Goal: Entertainment & Leisure: Consume media (video, audio)

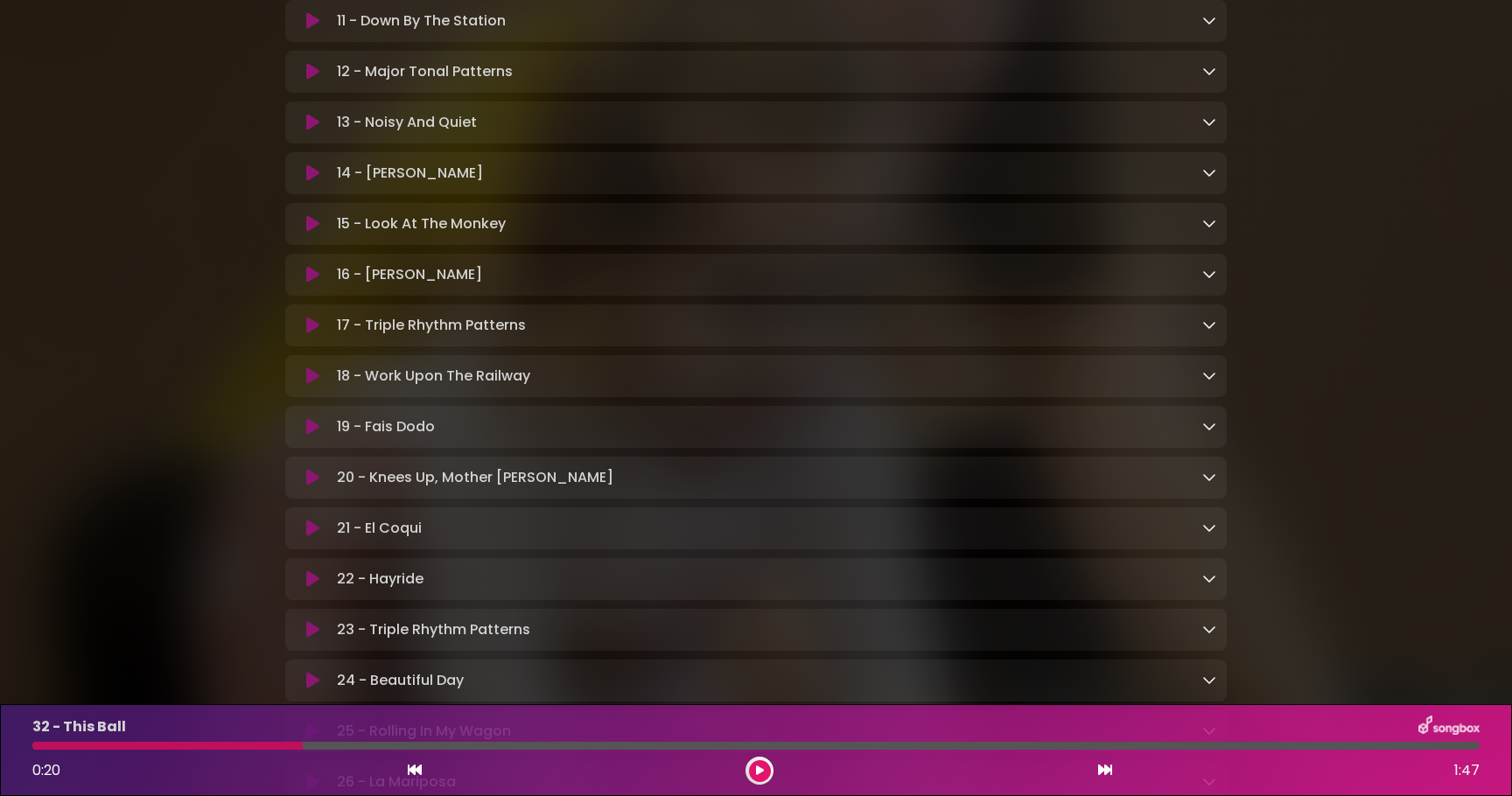
scroll to position [1023, 0]
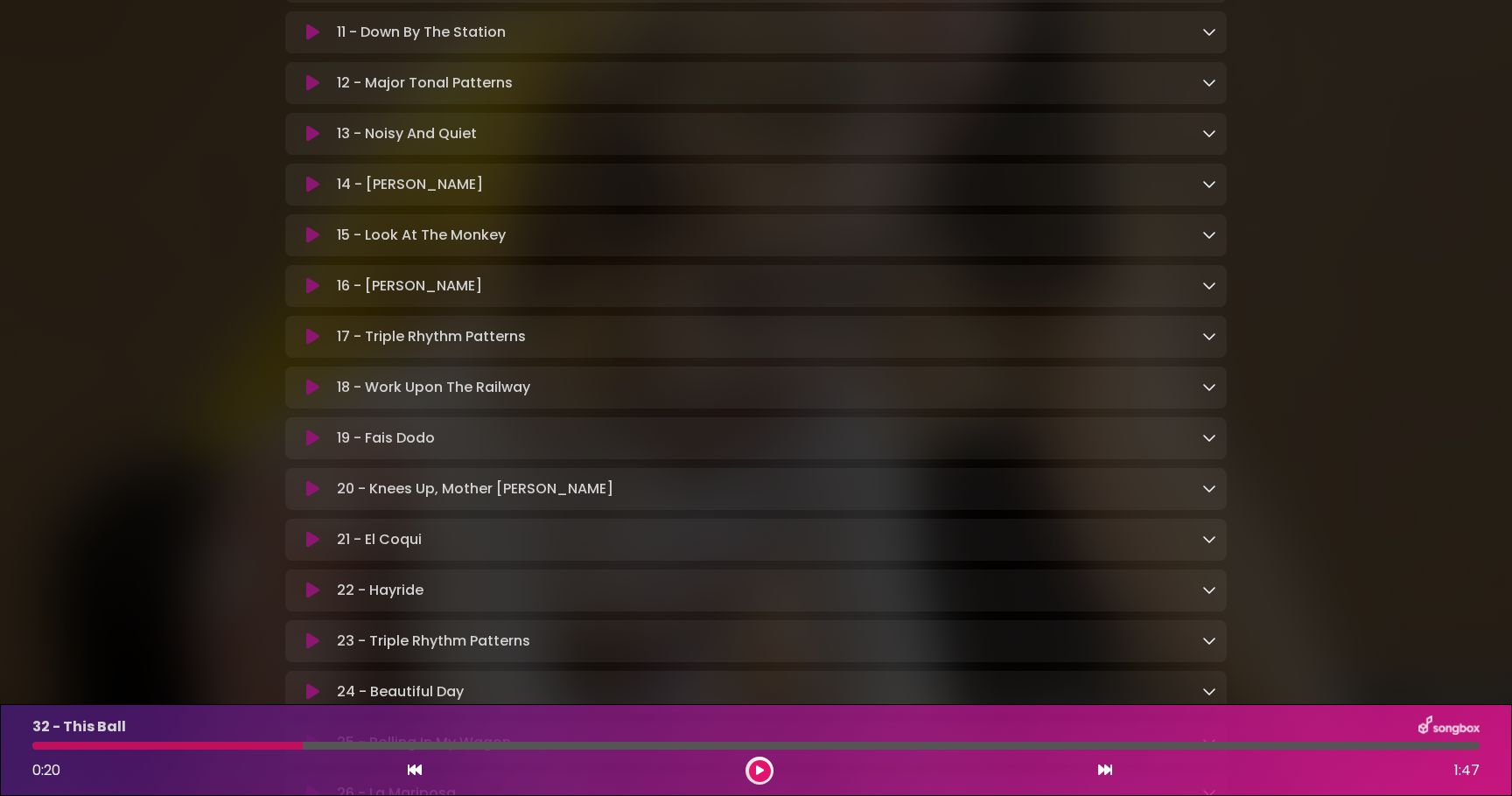
click at [312, 189] on icon at bounding box center [313, 185] width 13 height 17
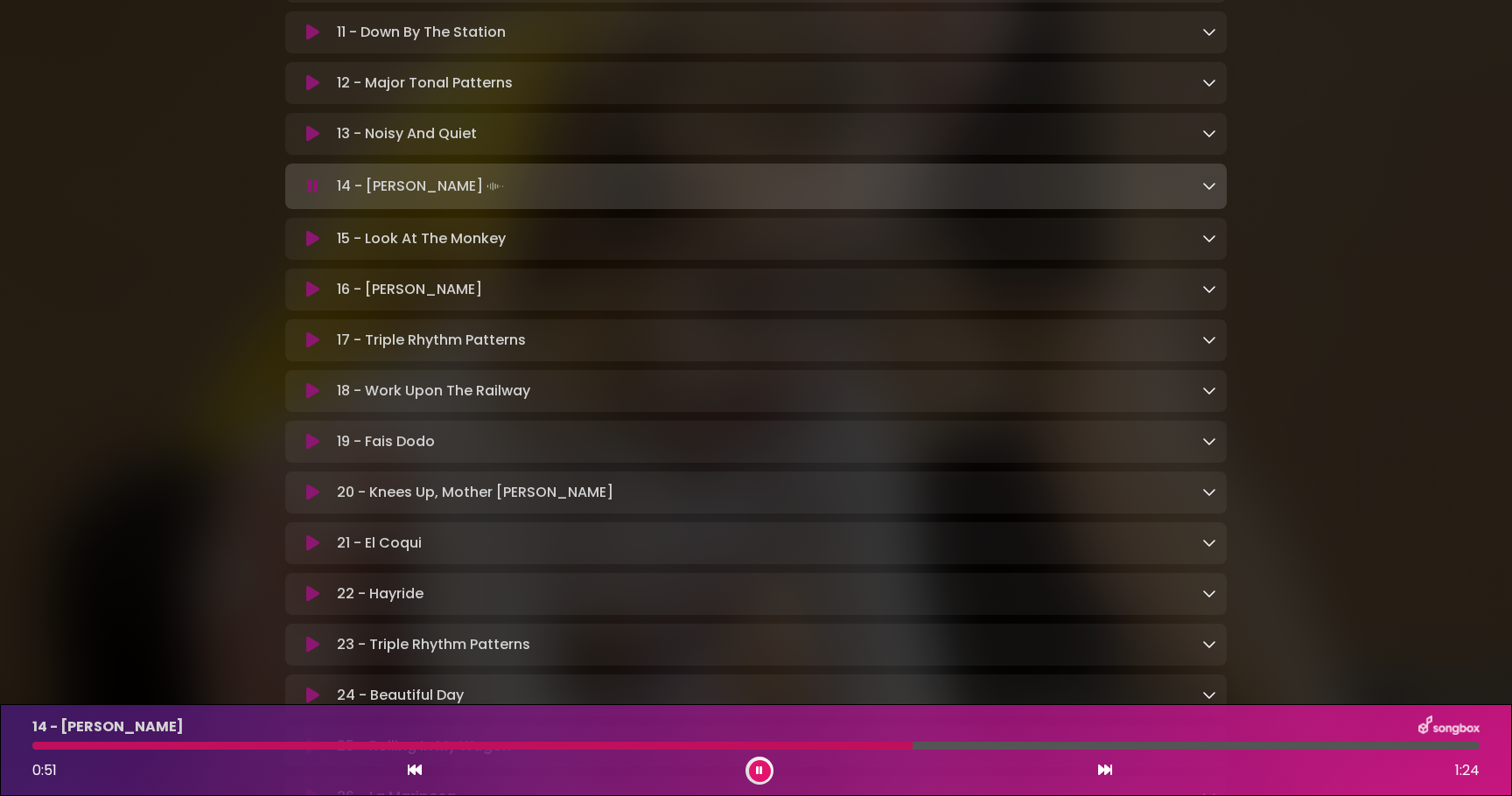
scroll to position [1926, 0]
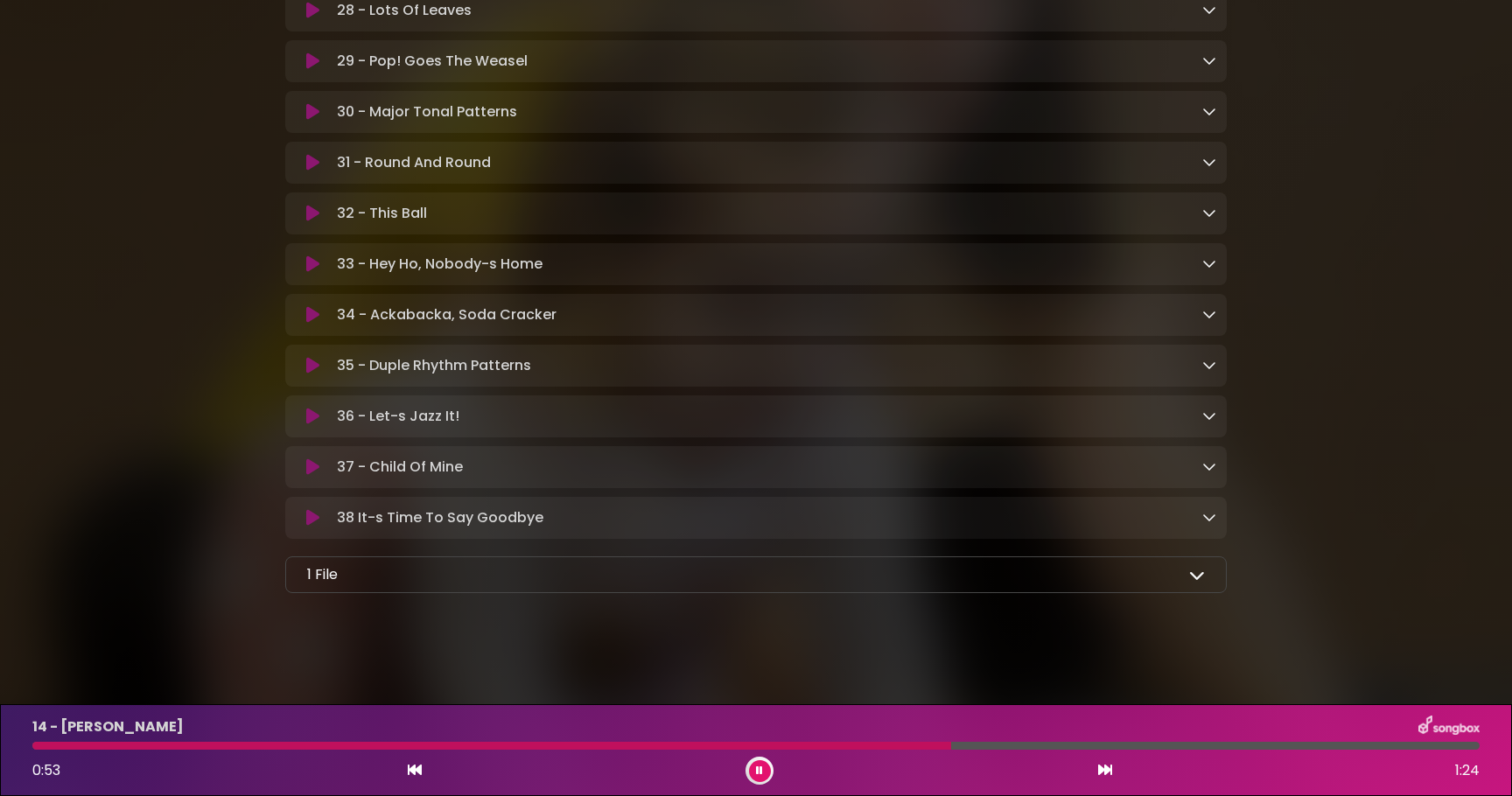
click at [519, 305] on p "34 - Ackabacka, Soda Cracker Loading Track..." at bounding box center [447, 315] width 220 height 21
click at [316, 308] on icon at bounding box center [313, 315] width 13 height 17
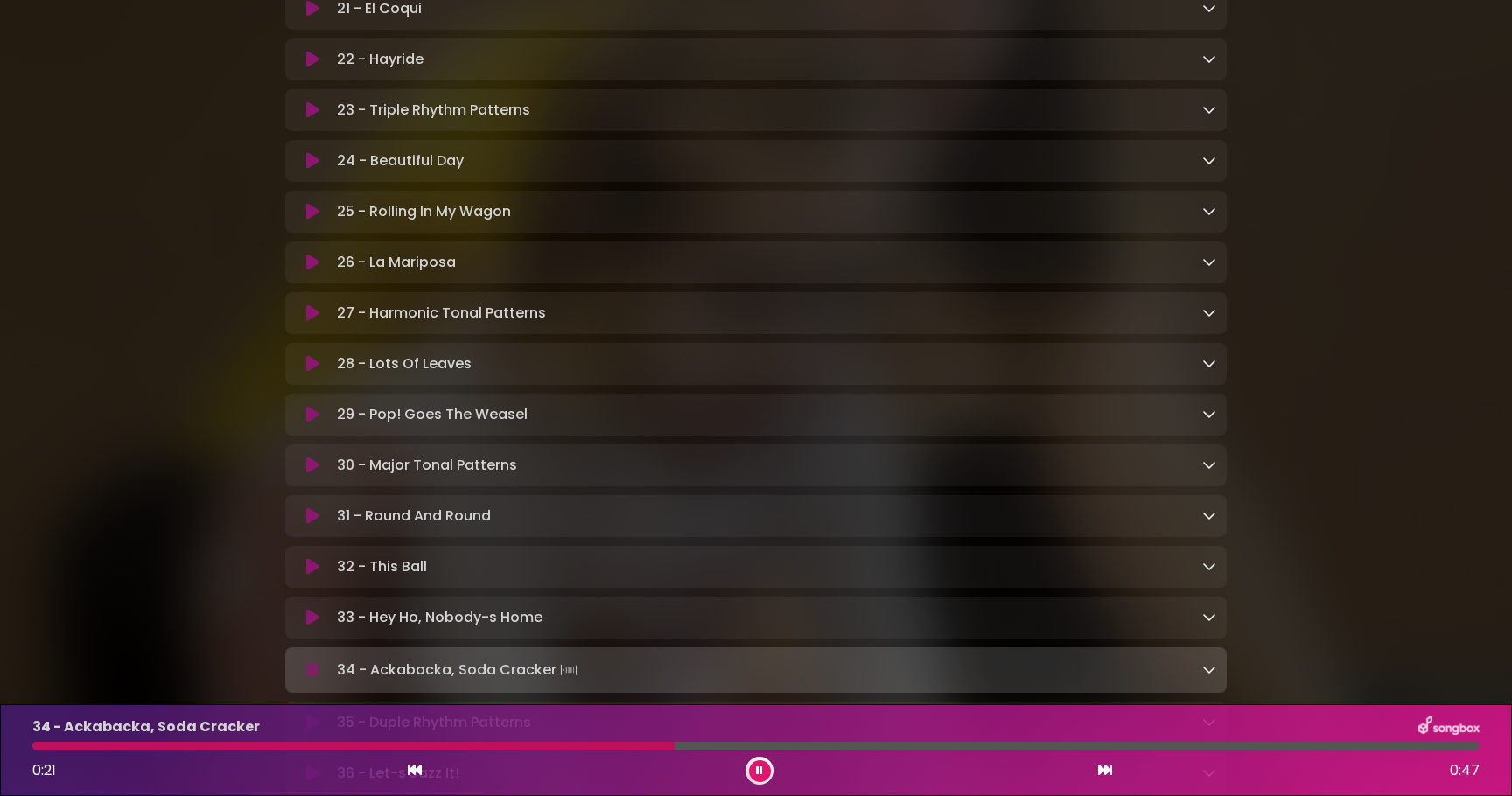
scroll to position [1555, 0]
click at [312, 269] on icon at bounding box center [313, 261] width 13 height 17
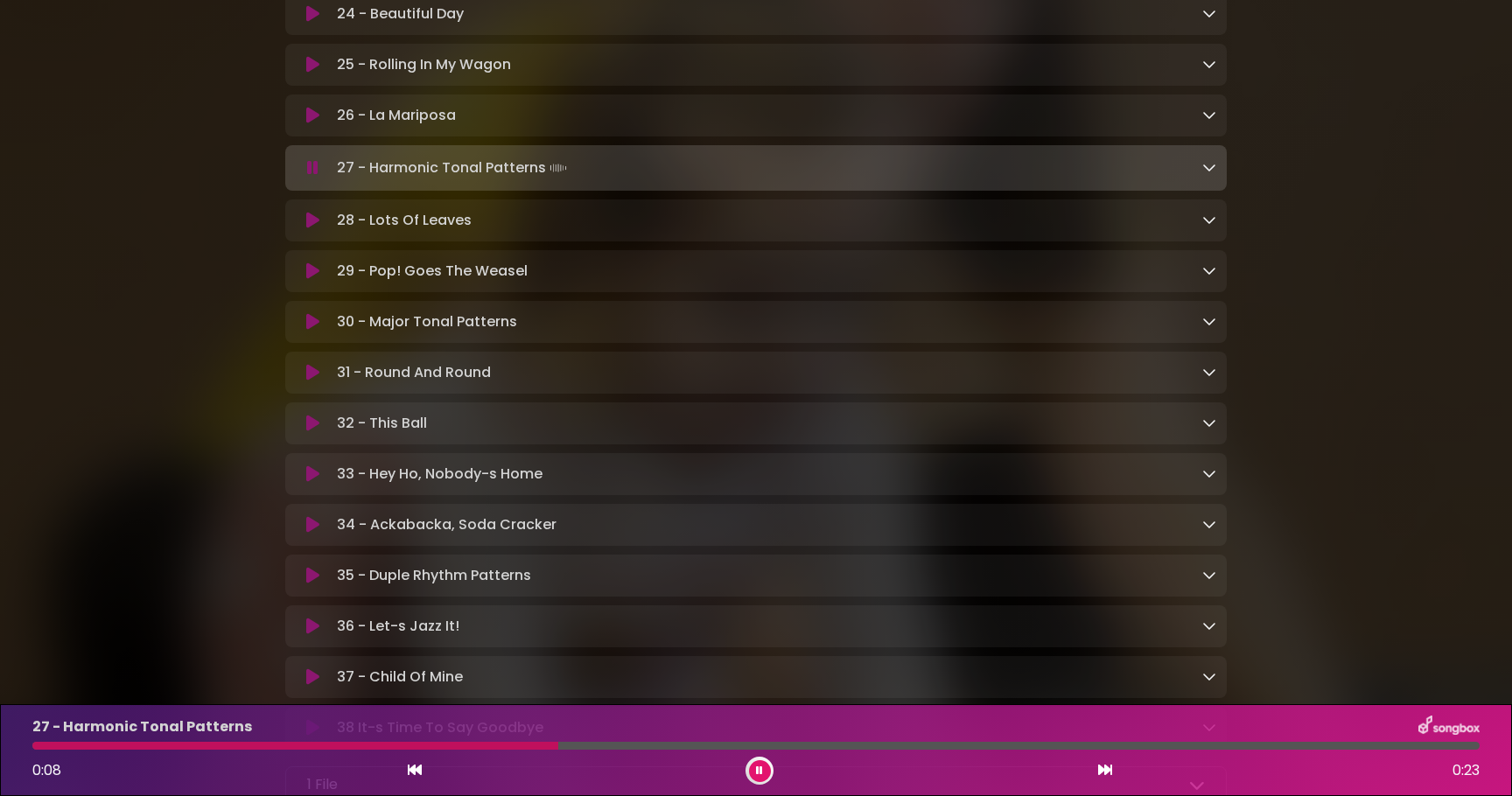
scroll to position [1740, 0]
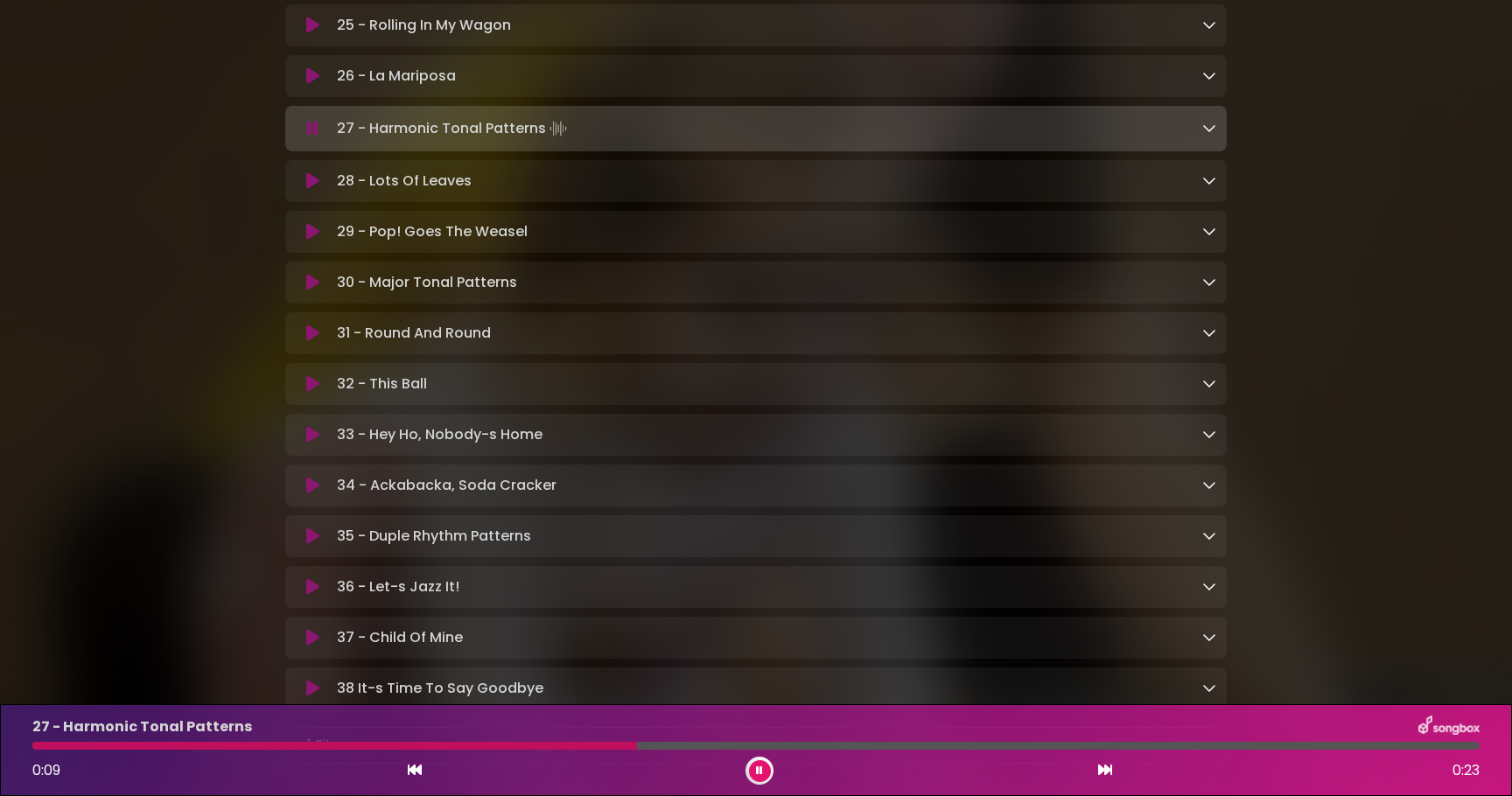
click at [320, 241] on button at bounding box center [313, 231] width 34 height 17
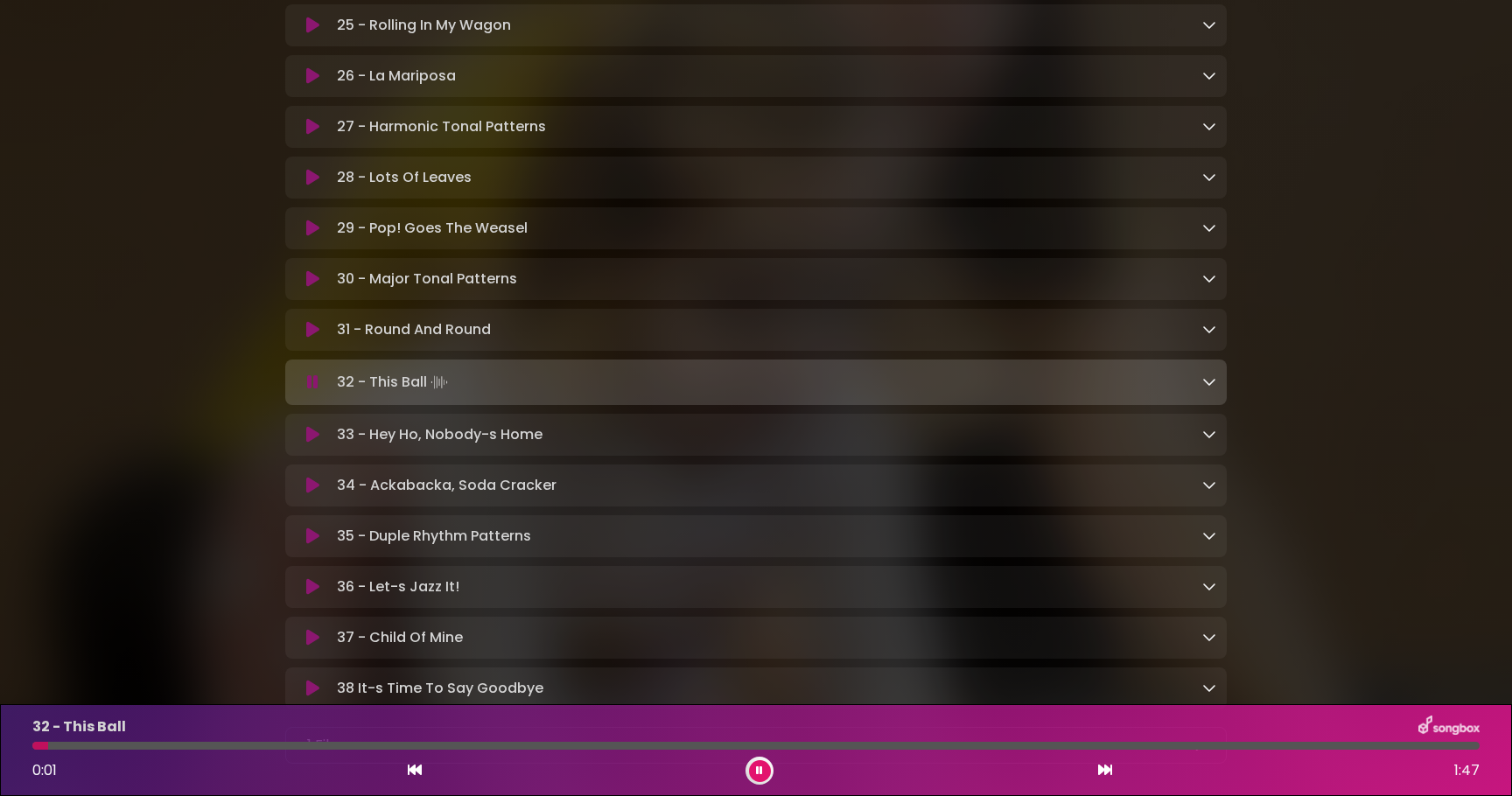
click at [301, 339] on button at bounding box center [313, 329] width 34 height 17
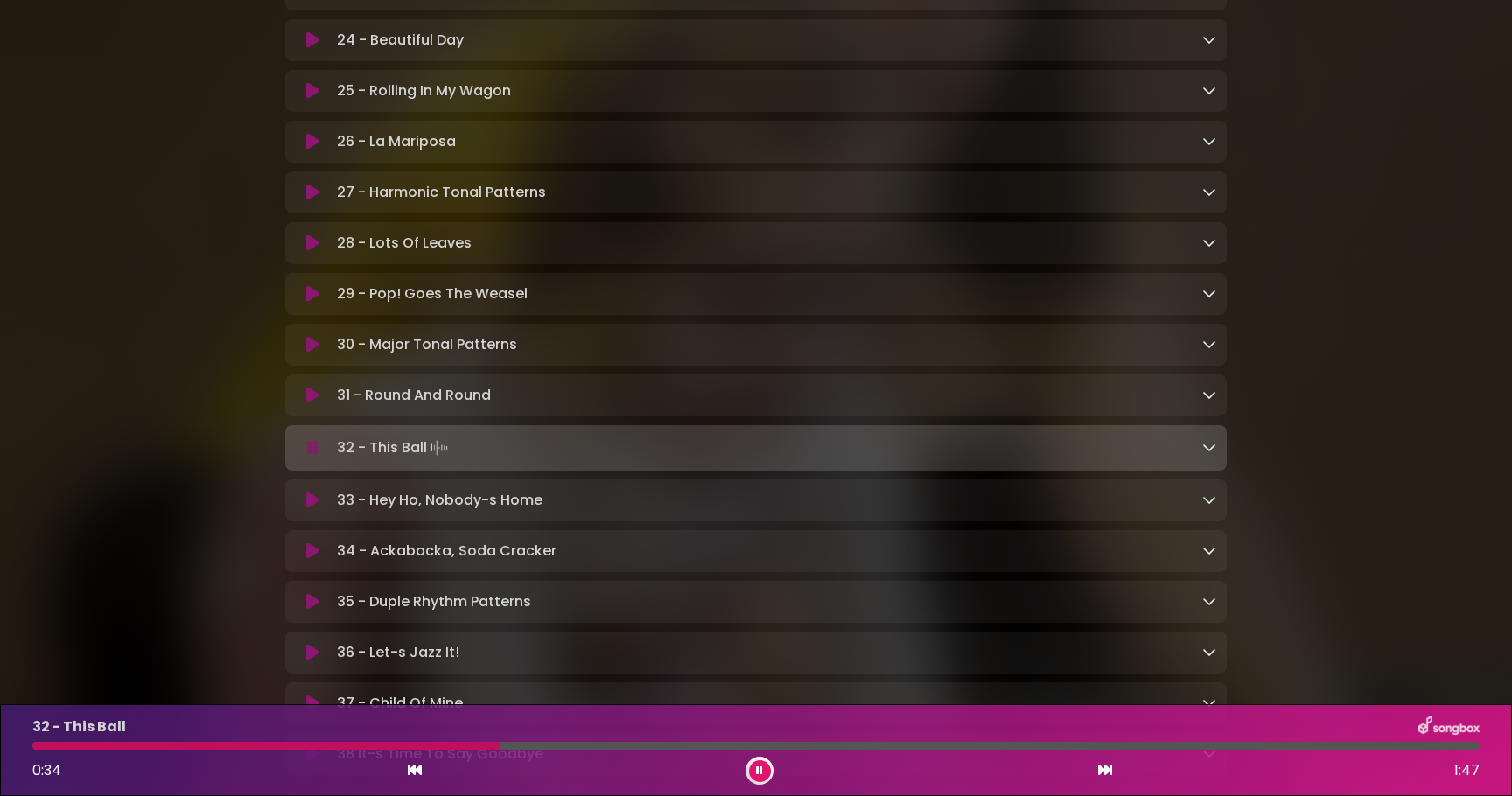
scroll to position [1673, 0]
click at [319, 98] on icon at bounding box center [313, 92] width 13 height 17
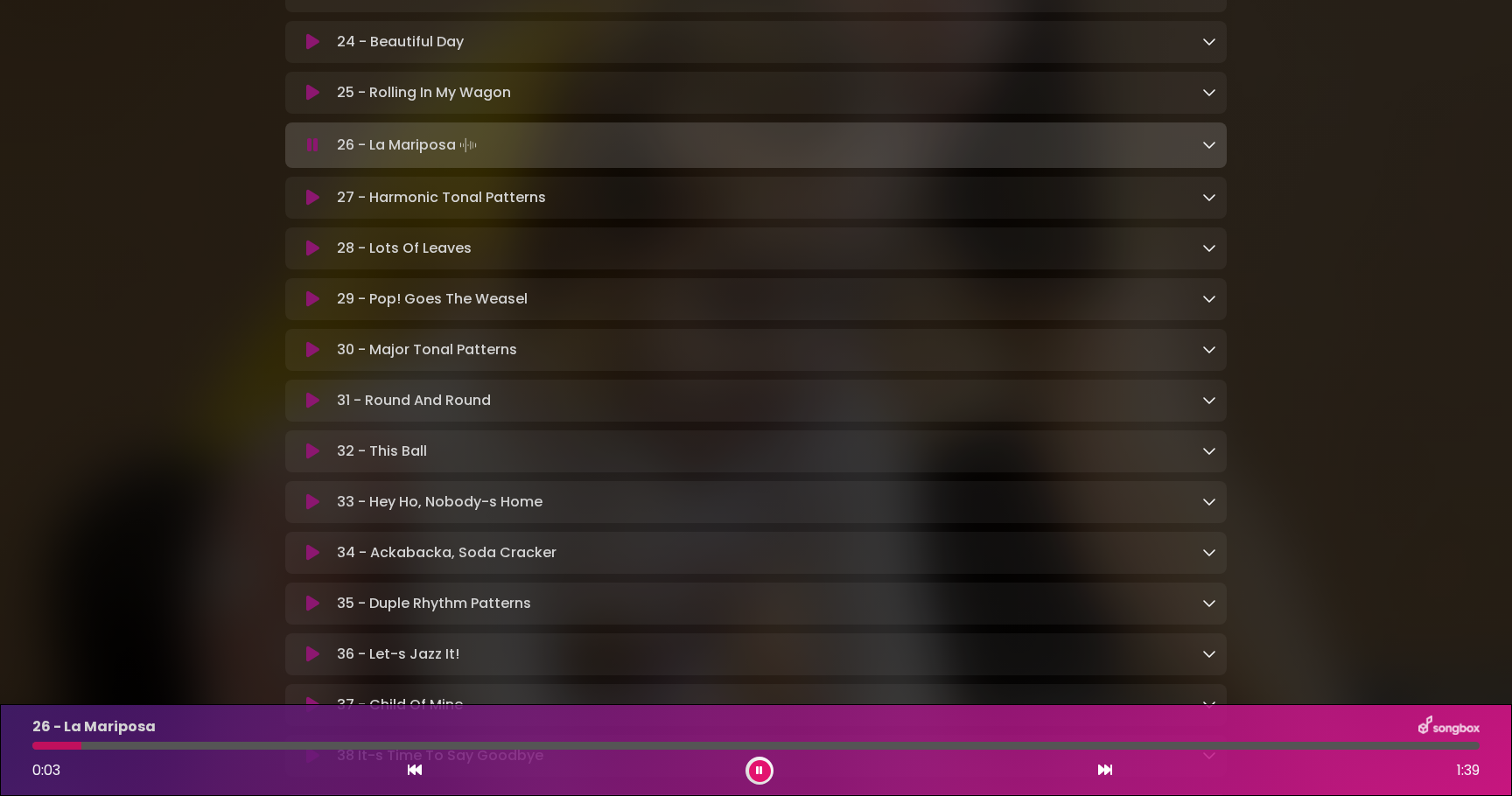
click at [310, 102] on icon at bounding box center [313, 92] width 13 height 17
click at [307, 562] on icon at bounding box center [313, 553] width 13 height 17
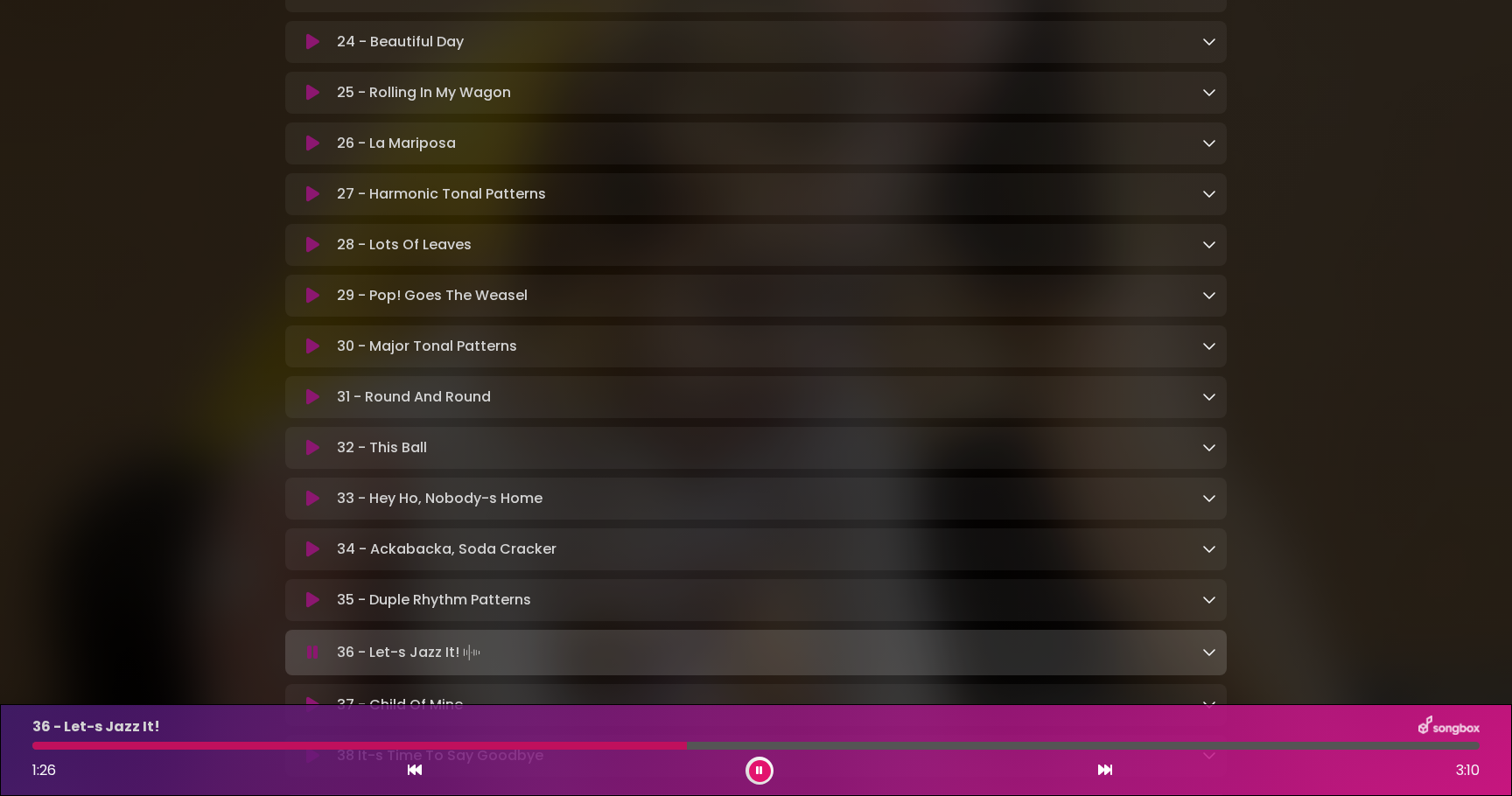
click at [313, 152] on icon at bounding box center [313, 144] width 13 height 17
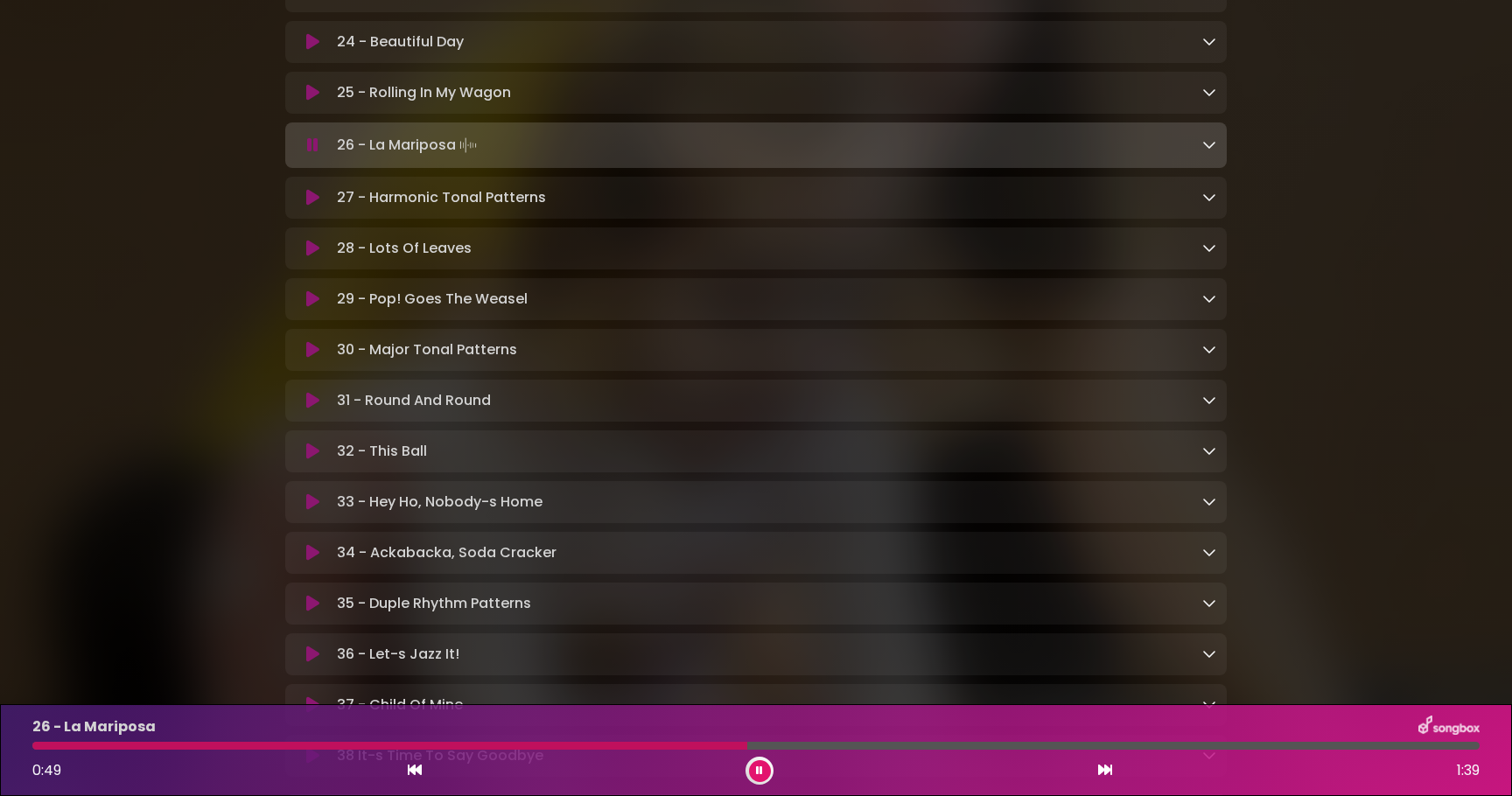
click at [304, 562] on button at bounding box center [313, 553] width 34 height 17
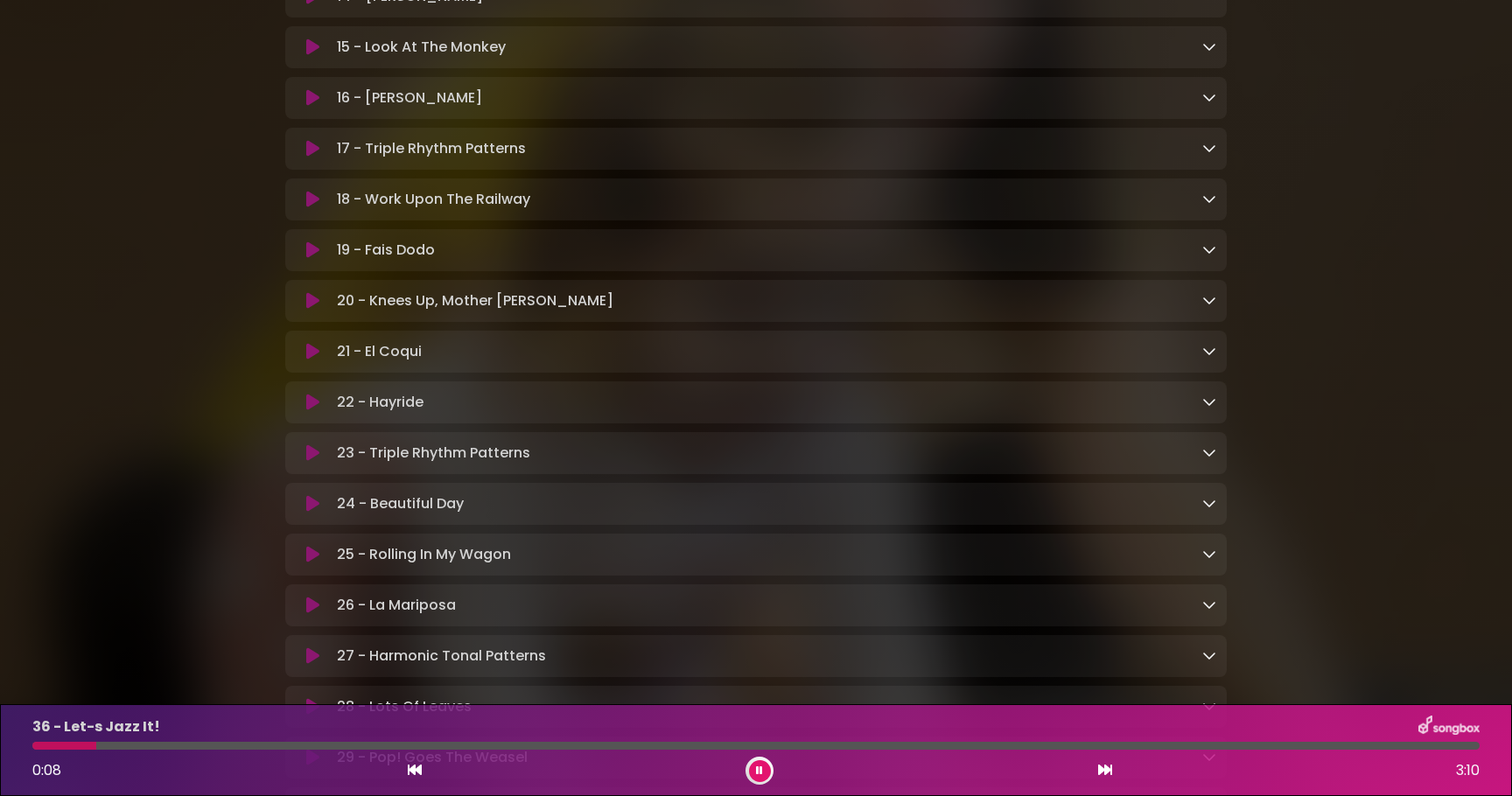
scroll to position [1197, 0]
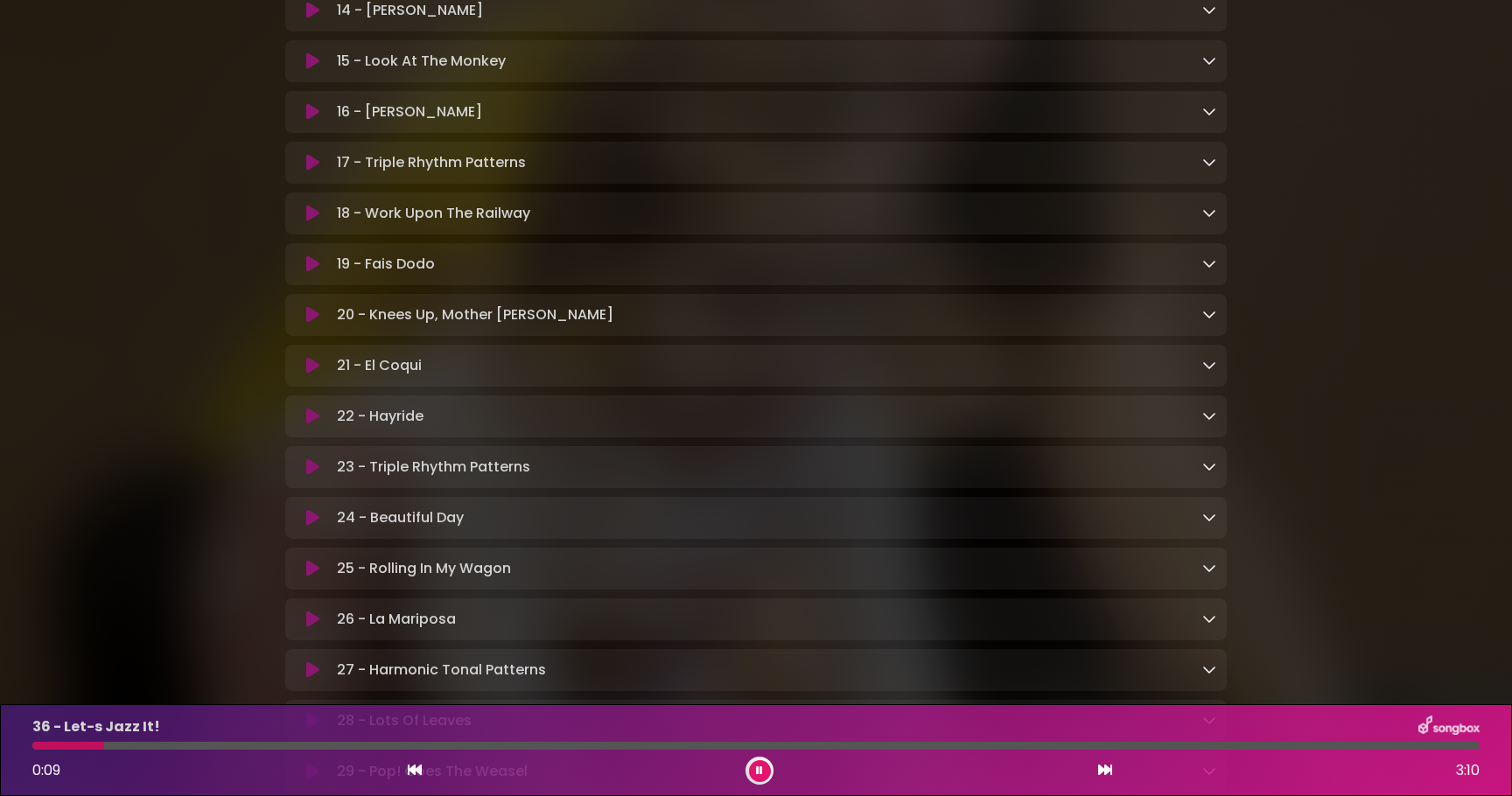
click at [310, 367] on icon at bounding box center [313, 366] width 13 height 17
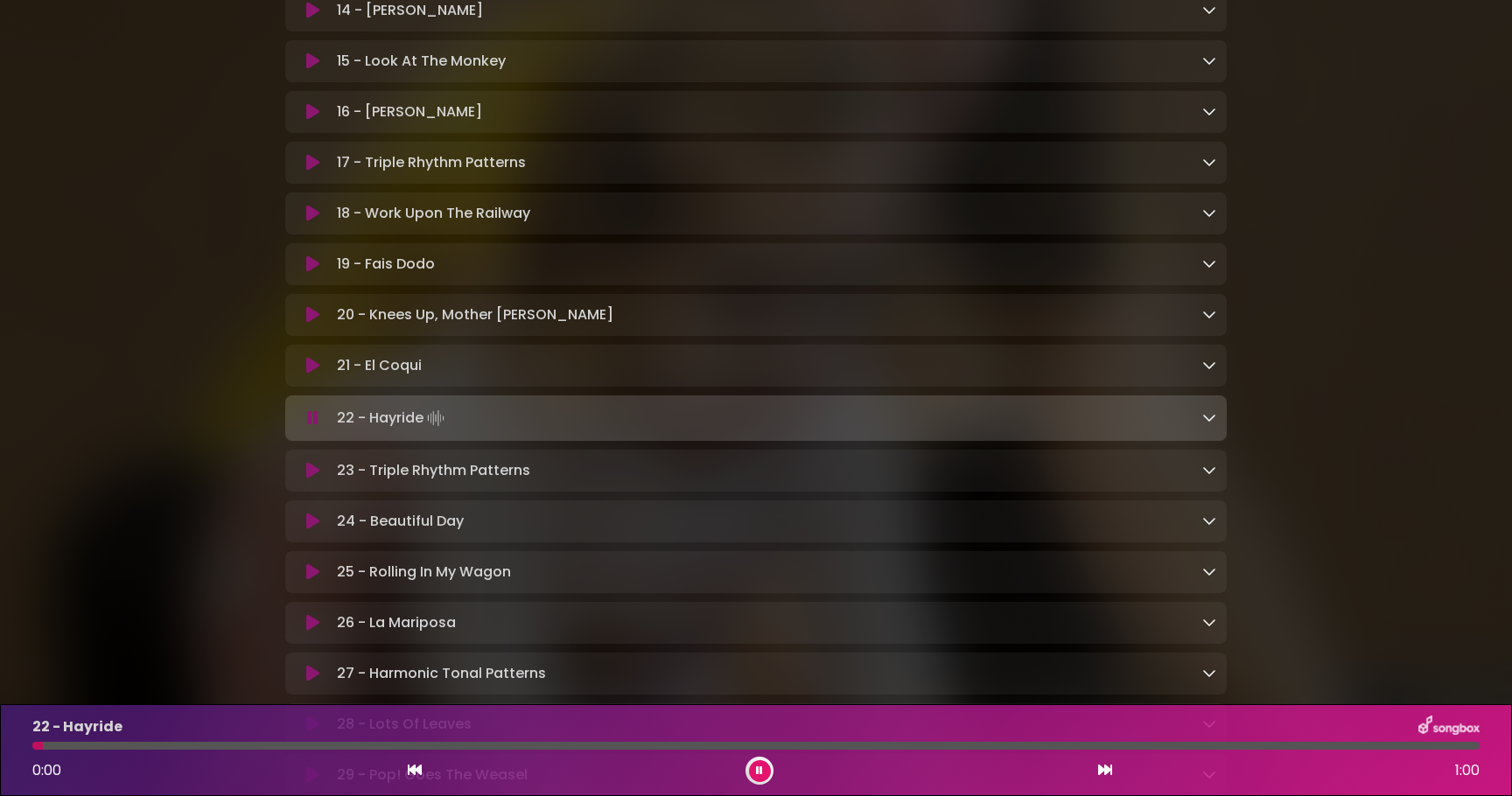
click at [313, 374] on icon at bounding box center [313, 366] width 13 height 17
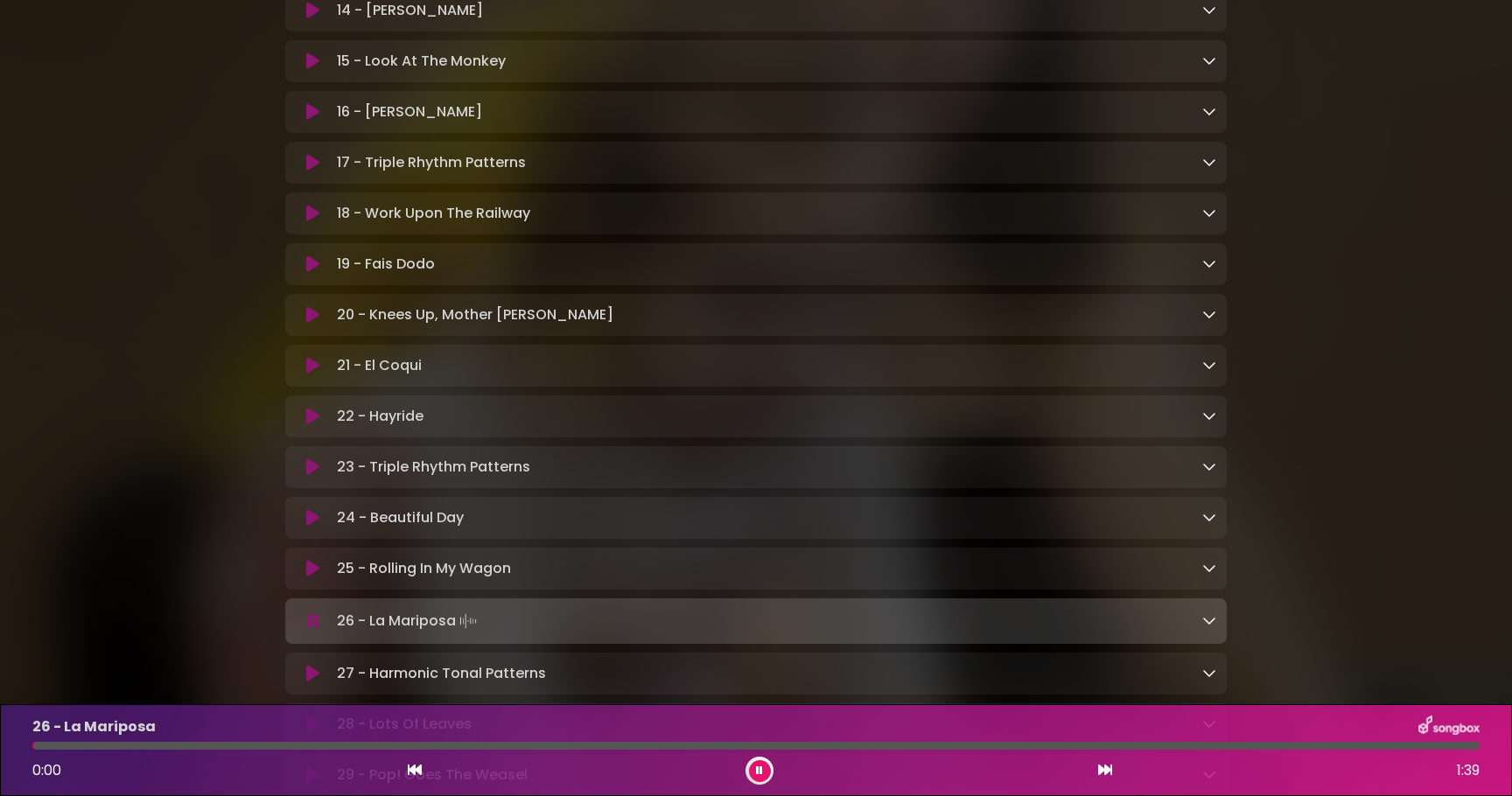
click at [319, 578] on icon at bounding box center [313, 568] width 13 height 17
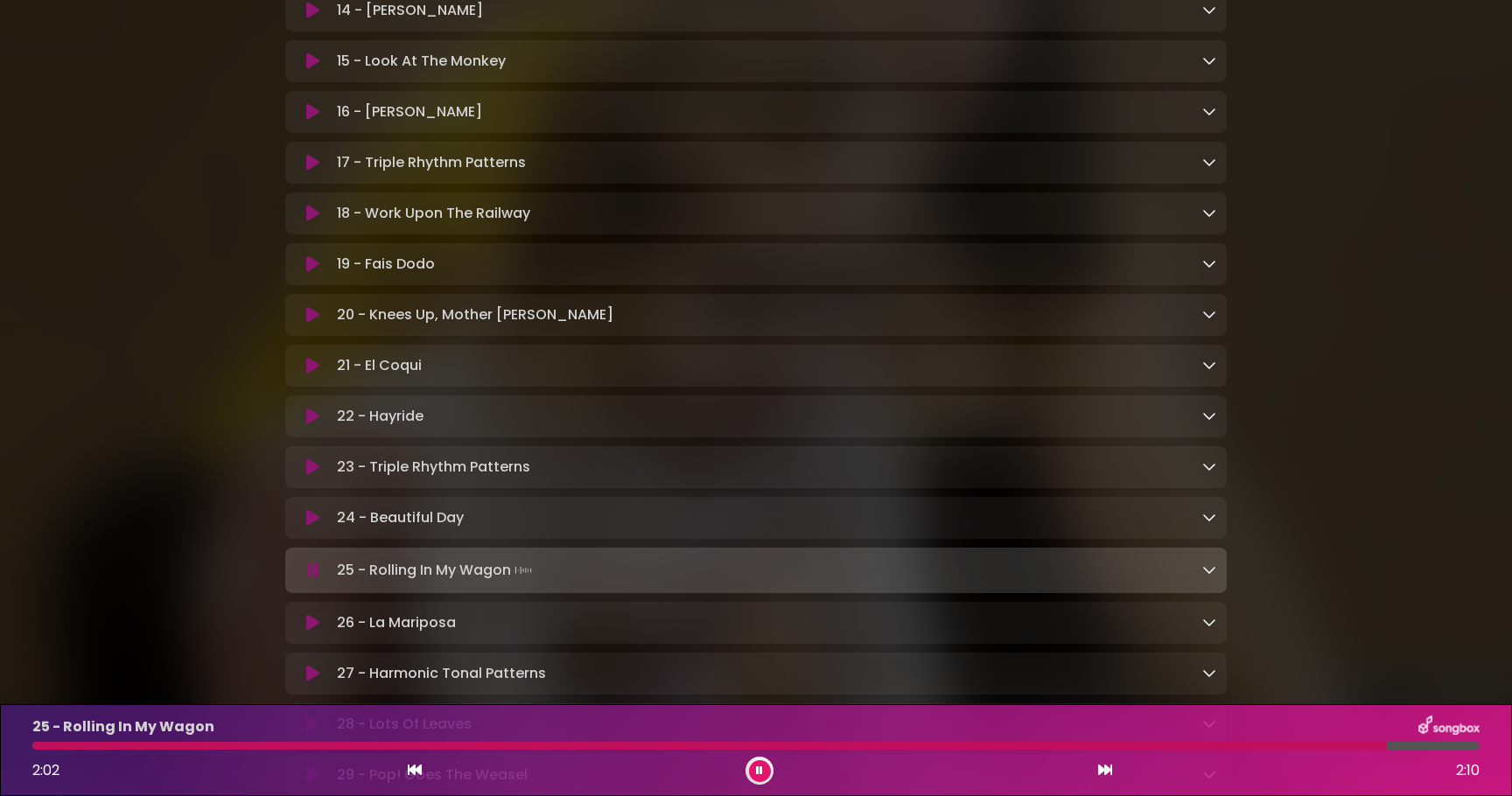
click at [764, 778] on button at bounding box center [760, 771] width 22 height 22
